Goal: Find specific page/section: Find specific page/section

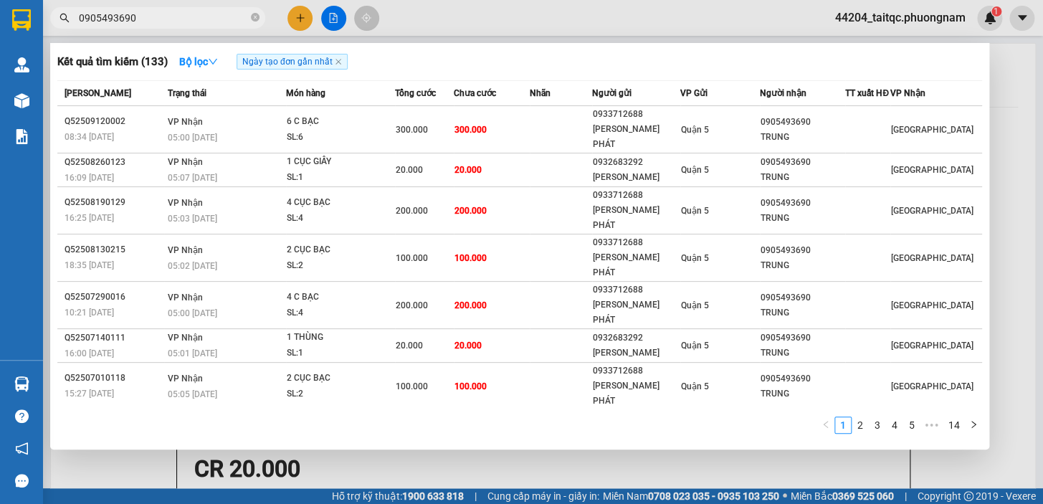
click at [161, 15] on input "0905493690" at bounding box center [163, 18] width 169 height 16
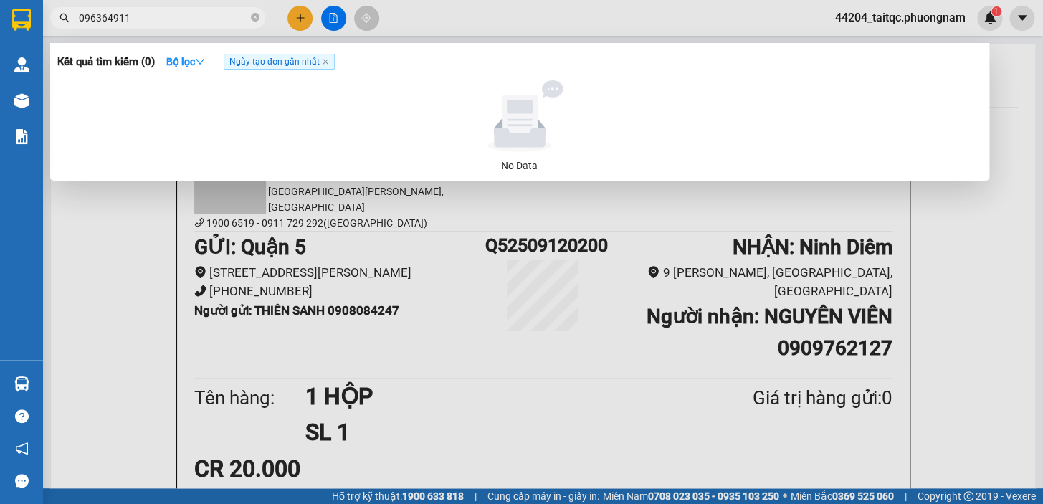
type input "0963649117"
click at [259, 14] on icon "close-circle" at bounding box center [255, 17] width 9 height 9
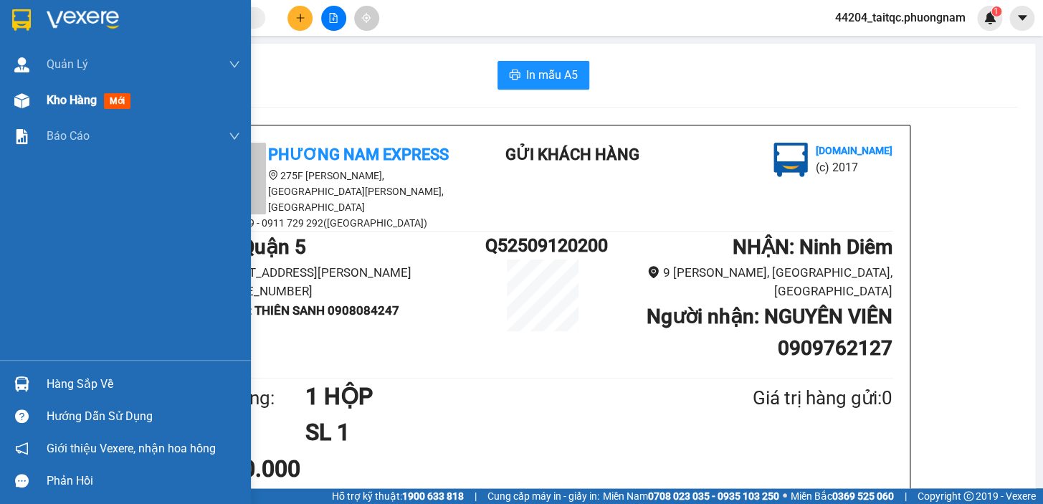
click at [39, 106] on div "Kho hàng mới" at bounding box center [125, 100] width 251 height 36
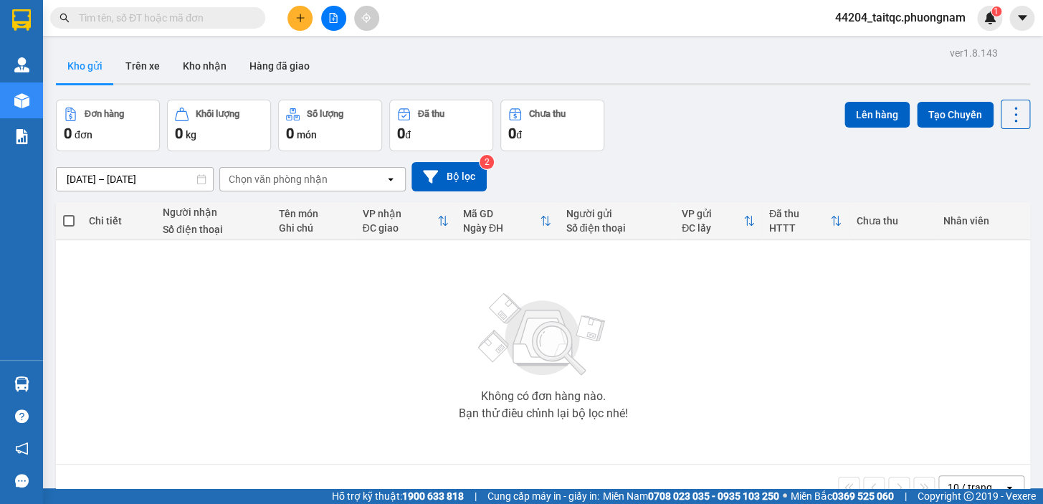
paste input "0363895831"
type input "0363895831"
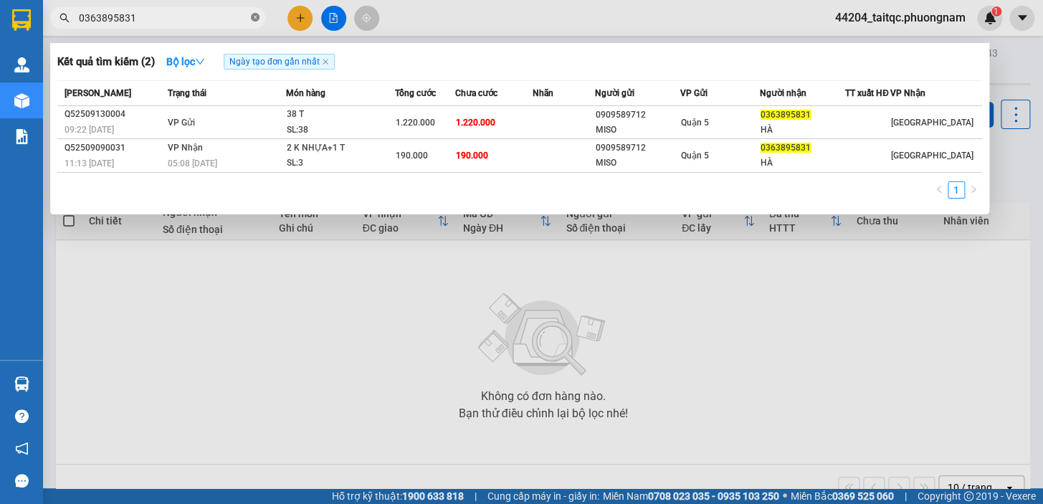
click at [253, 13] on icon "close-circle" at bounding box center [255, 17] width 9 height 9
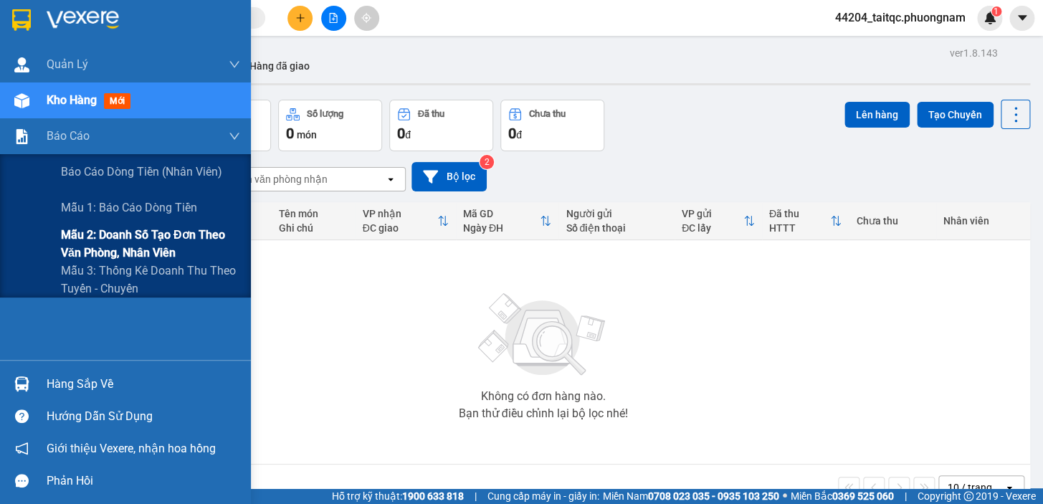
click at [129, 254] on span "Mẫu 2: Doanh số tạo đơn theo Văn phòng, nhân viên" at bounding box center [150, 244] width 179 height 36
